Goal: Find specific page/section: Find specific page/section

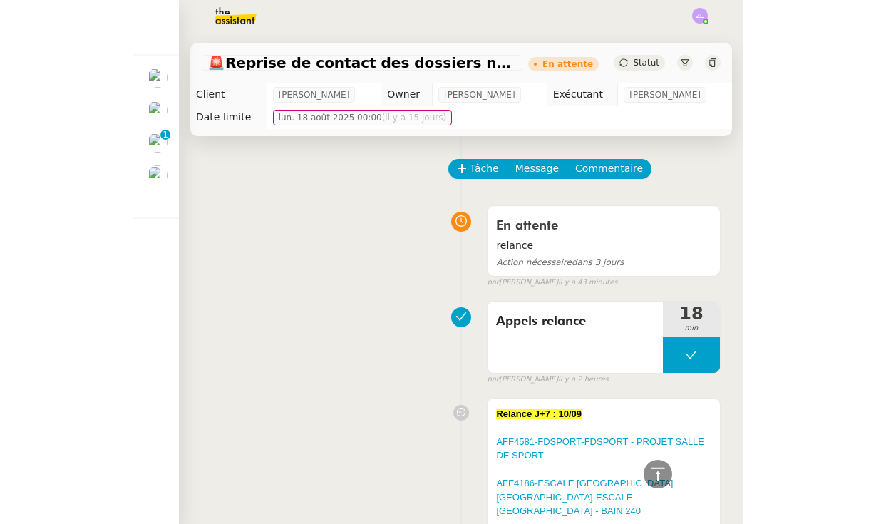
scroll to position [2020, 0]
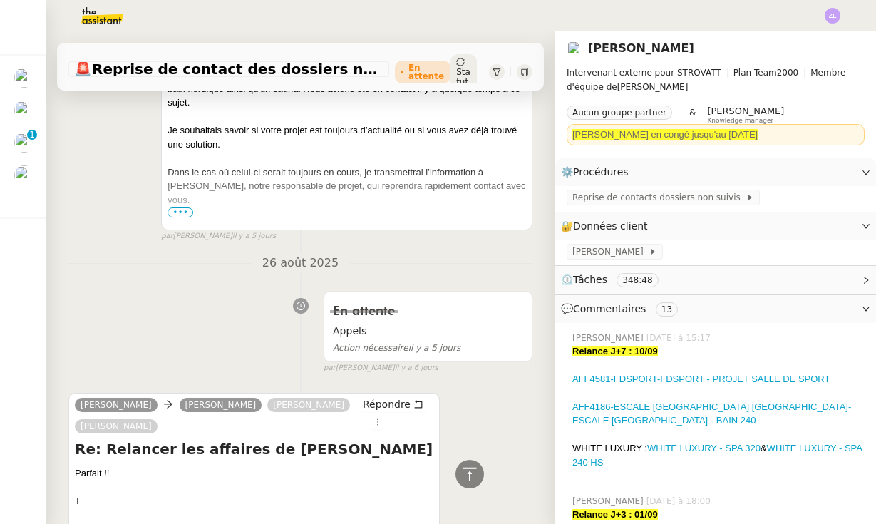
click at [609, 0] on div at bounding box center [438, 15] width 804 height 31
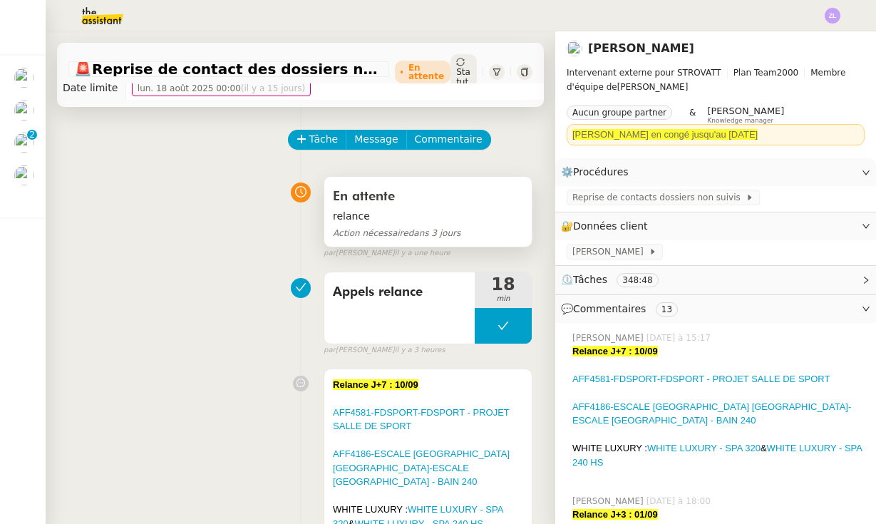
scroll to position [36, 0]
